Goal: Information Seeking & Learning: Check status

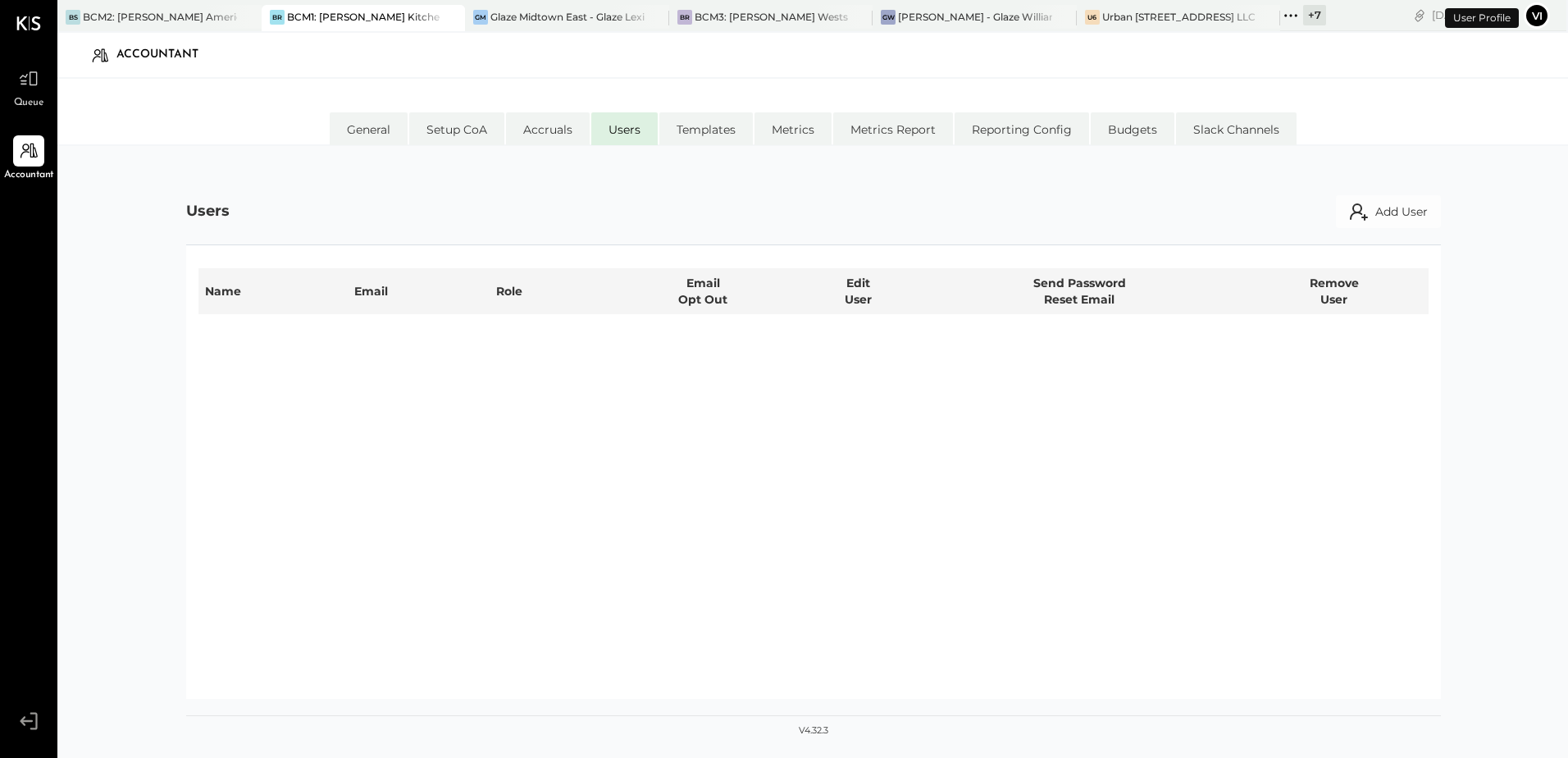
select select "**********"
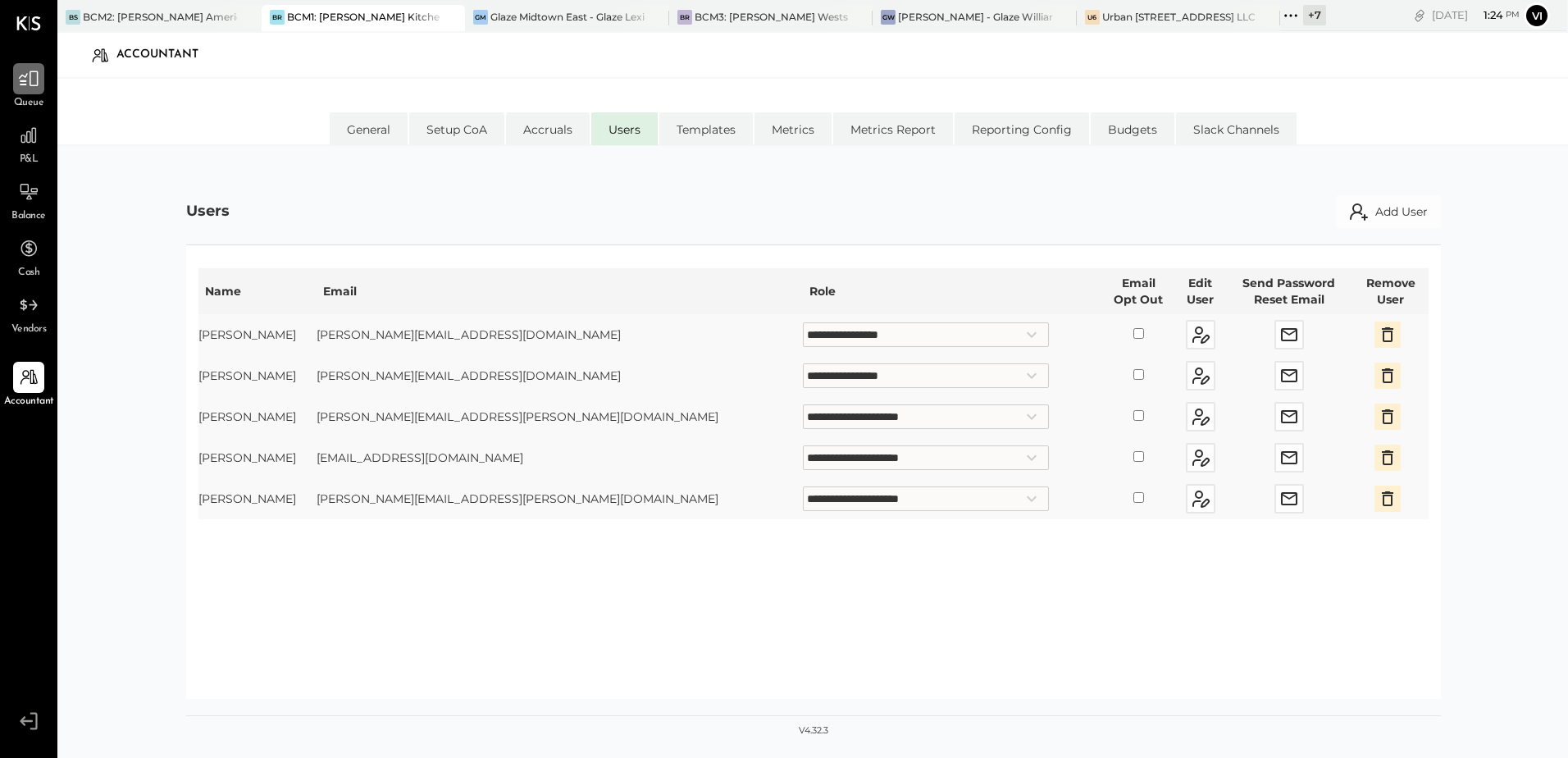
click at [26, 87] on icon at bounding box center [29, 79] width 22 height 22
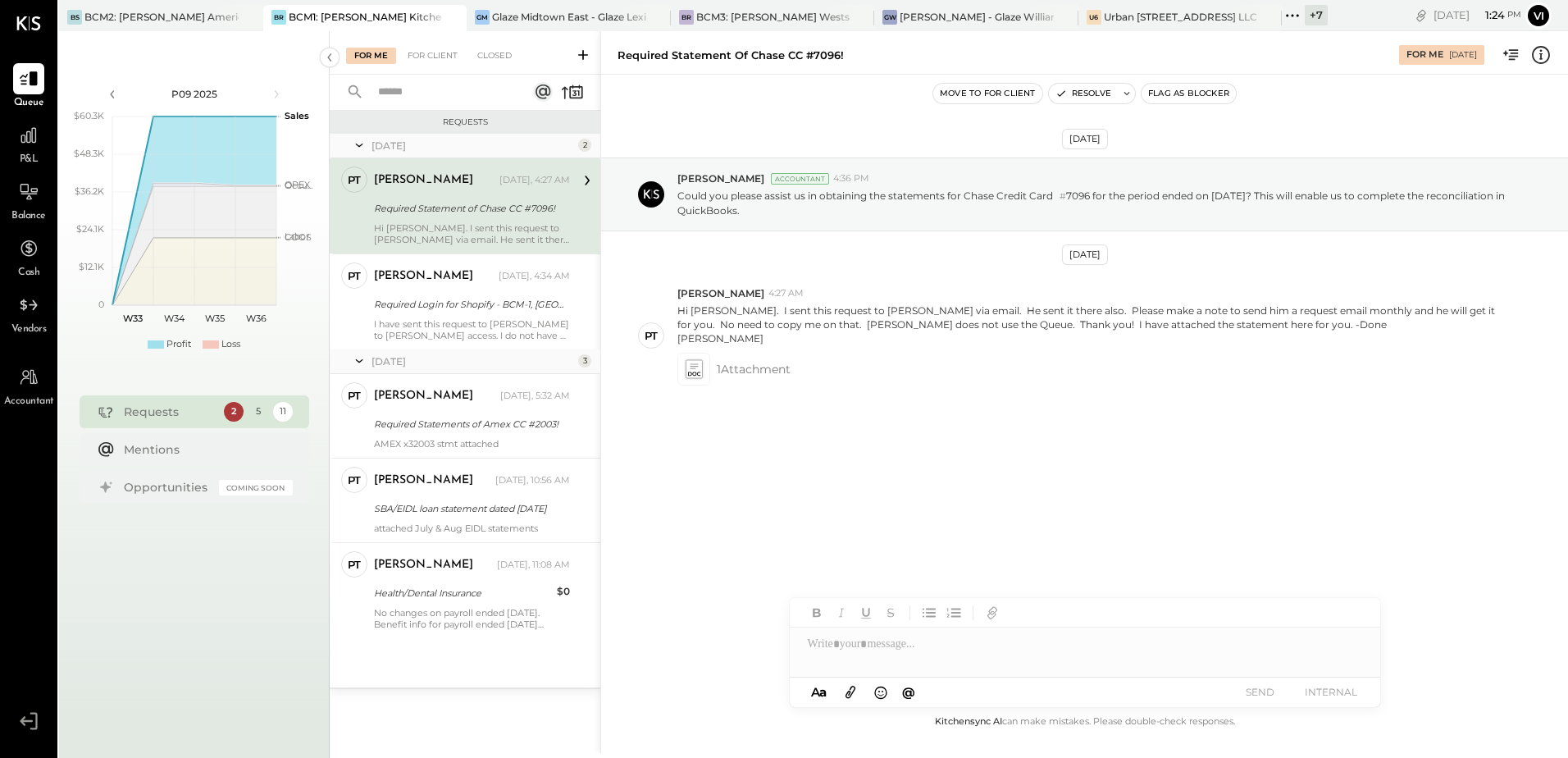
drag, startPoint x: 452, startPoint y: 322, endPoint x: 810, endPoint y: 423, distance: 372.0
click at [453, 321] on div "I have sent this request to [PERSON_NAME] to [PERSON_NAME] access. I do not hav…" at bounding box center [471, 329] width 196 height 23
